Goal: Task Accomplishment & Management: Manage account settings

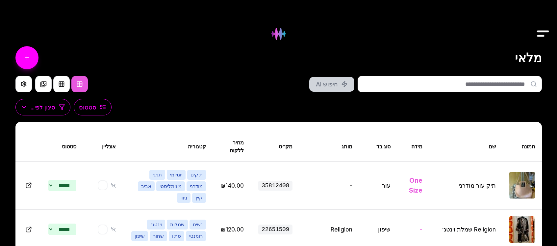
select select "********"
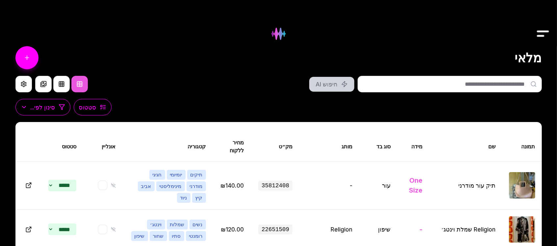
select select "********"
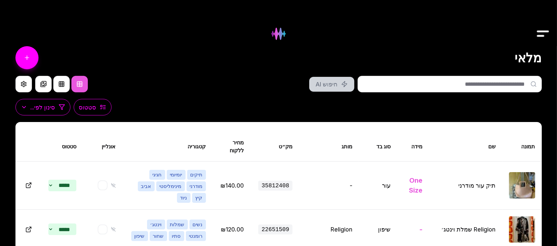
select select "********"
